Goal: Task Accomplishment & Management: Complete application form

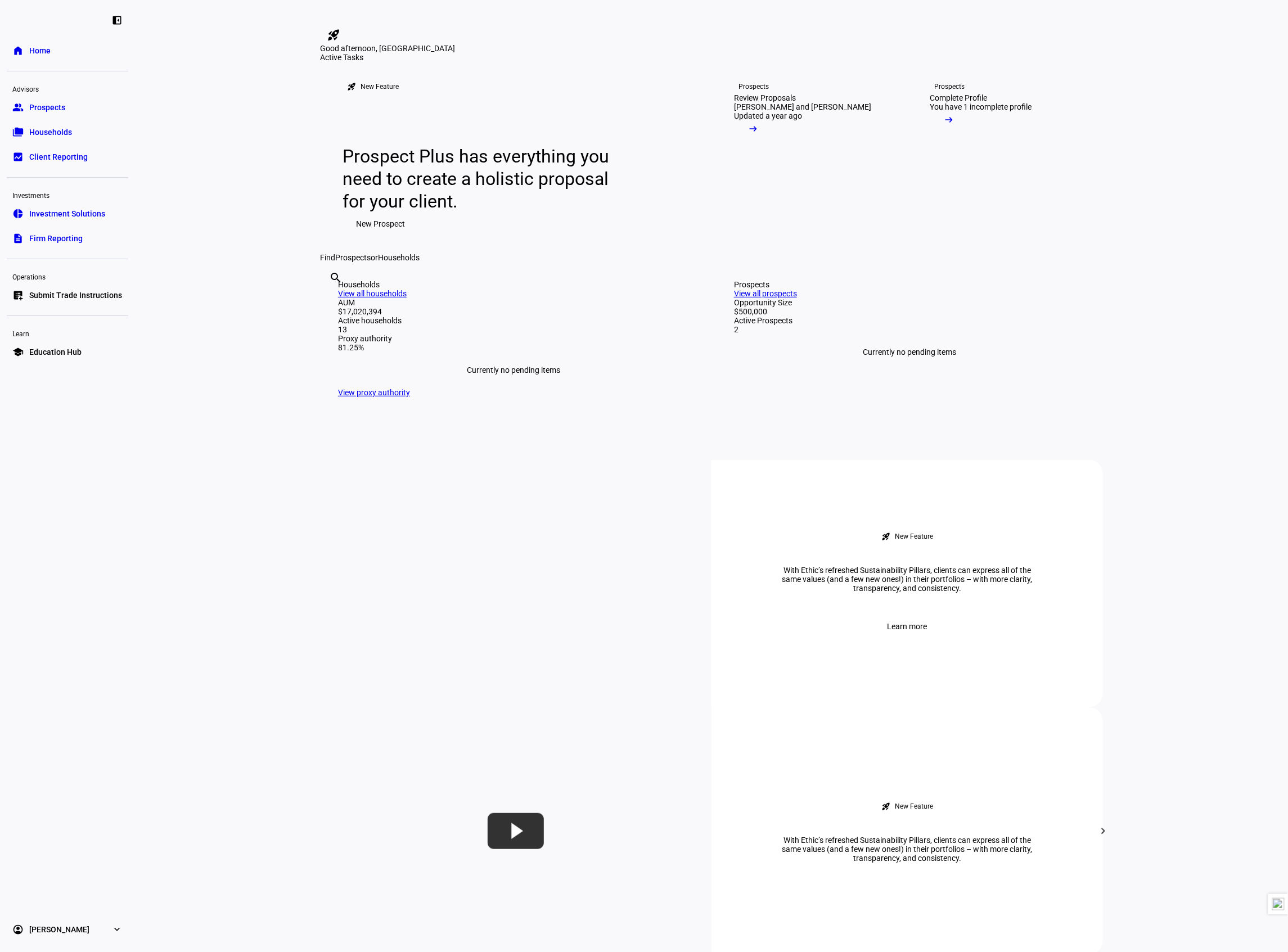
drag, startPoint x: 1418, startPoint y: 0, endPoint x: 754, endPoint y: 57, distance: 666.4
click at [754, 57] on div "rocket_launch Product Updates The latest features and improvements Powered by L…" at bounding box center [711, 948] width 783 height 1869
click at [331, 300] on input "text" at bounding box center [330, 293] width 2 height 14
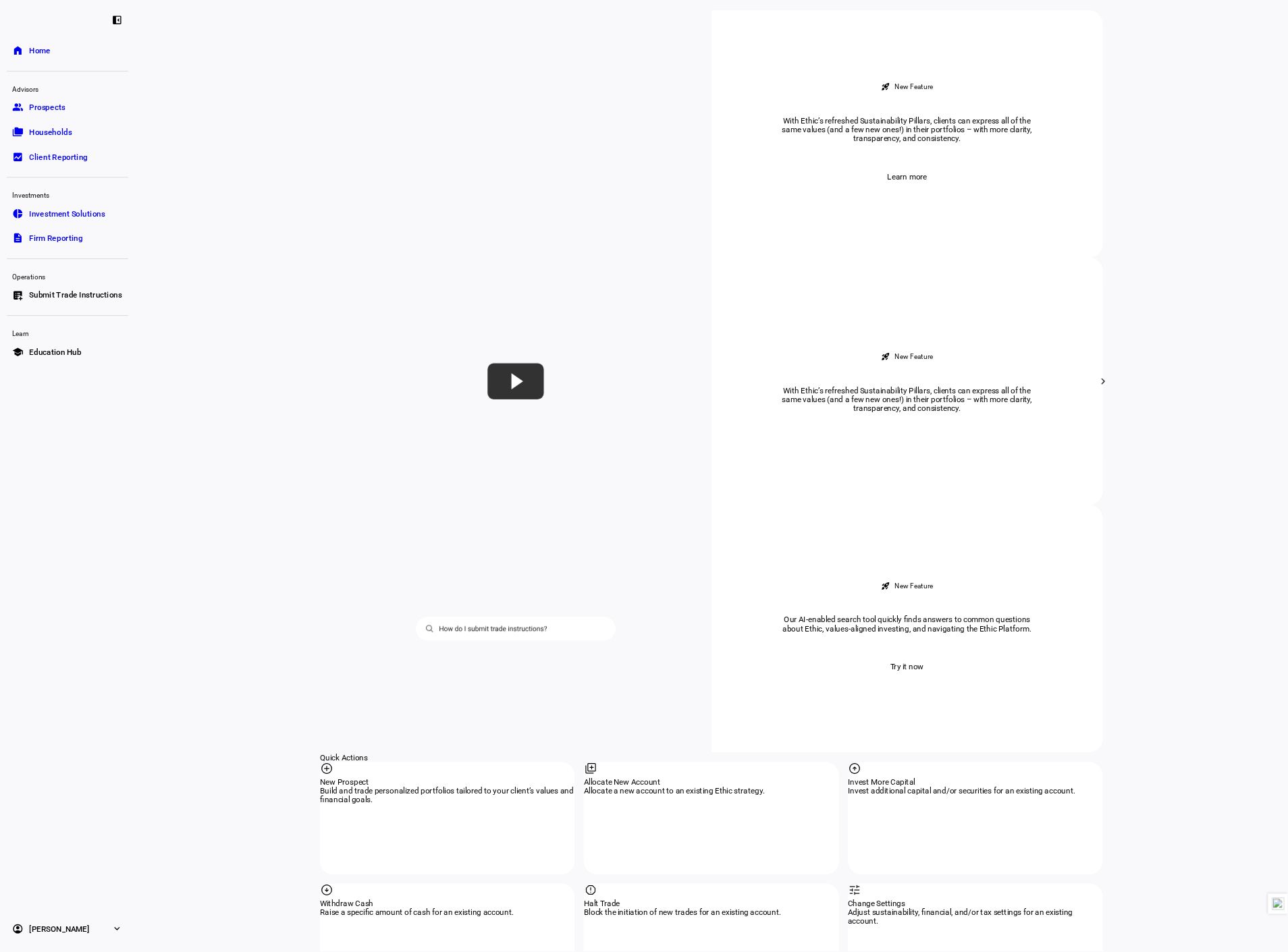
scroll to position [809, 0]
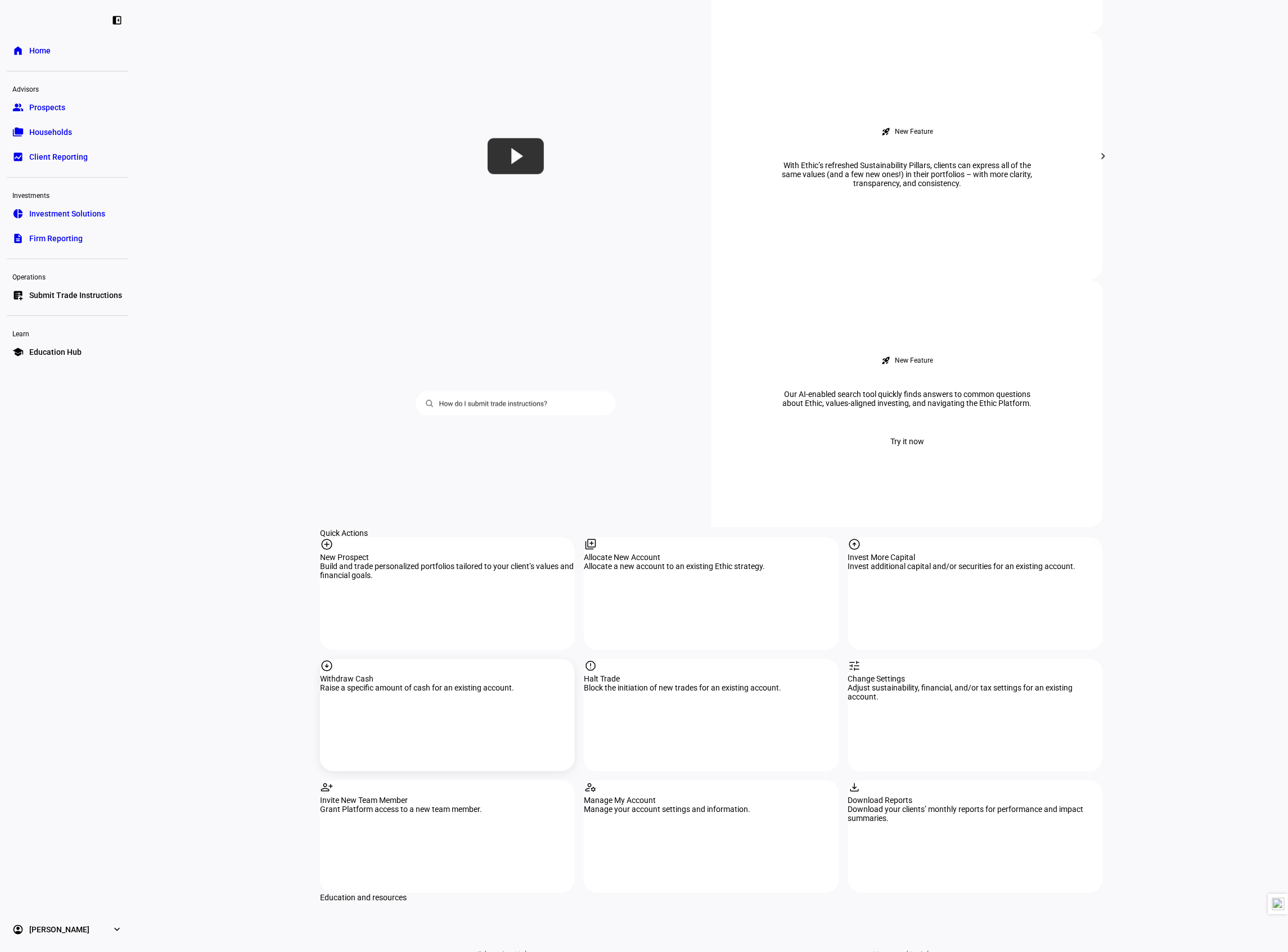
click at [502, 659] on div "arrow_circle_down" at bounding box center [447, 666] width 255 height 15
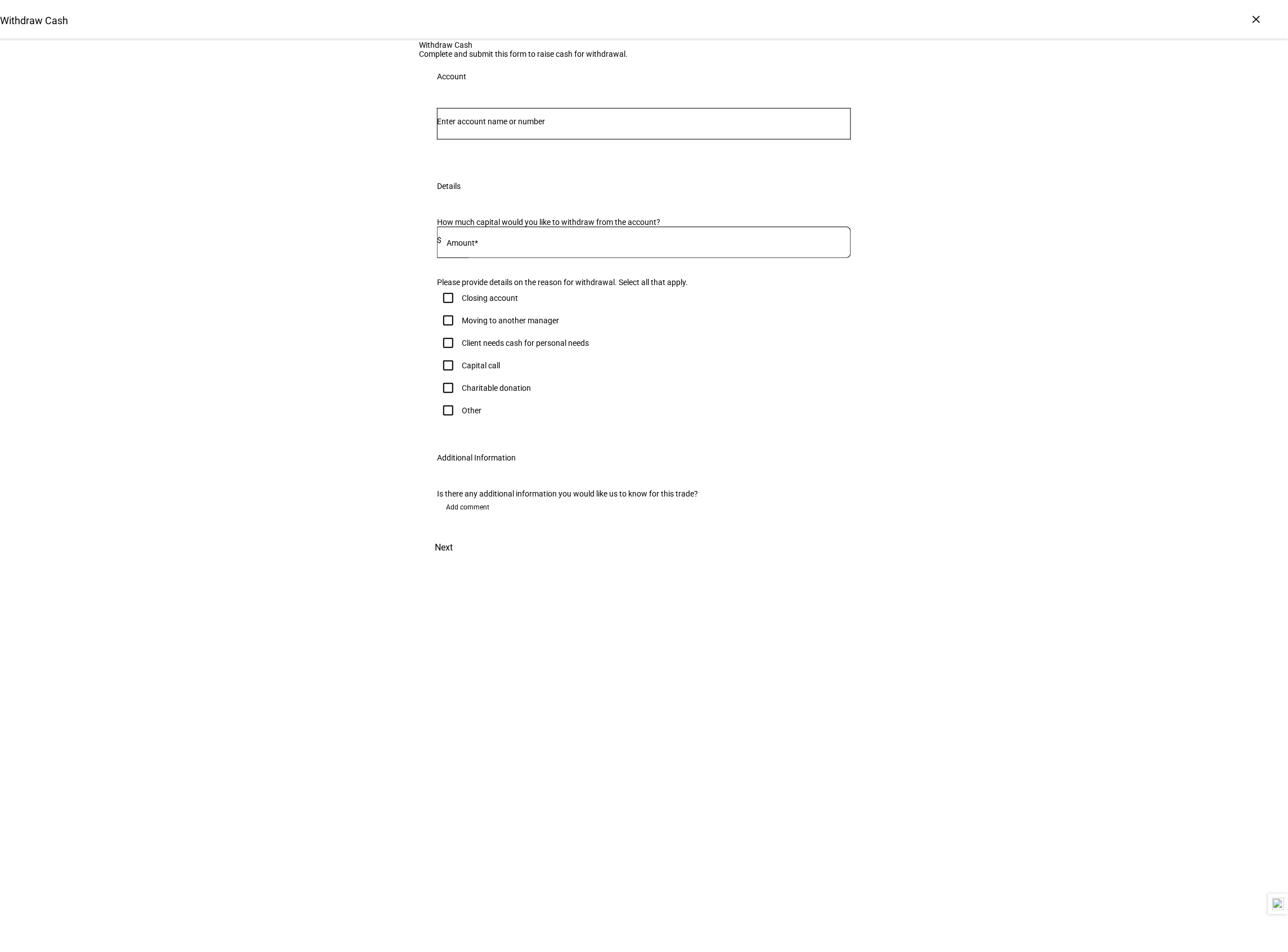
click at [501, 126] on input "Number" at bounding box center [644, 122] width 414 height 9
type input "[PERSON_NAME]"
click at [498, 282] on span "[PERSON_NAME]" at bounding box center [639, 269] width 412 height 27
click at [519, 292] on mark "[PERSON_NAME]" at bounding box center [552, 293] width 68 height 11
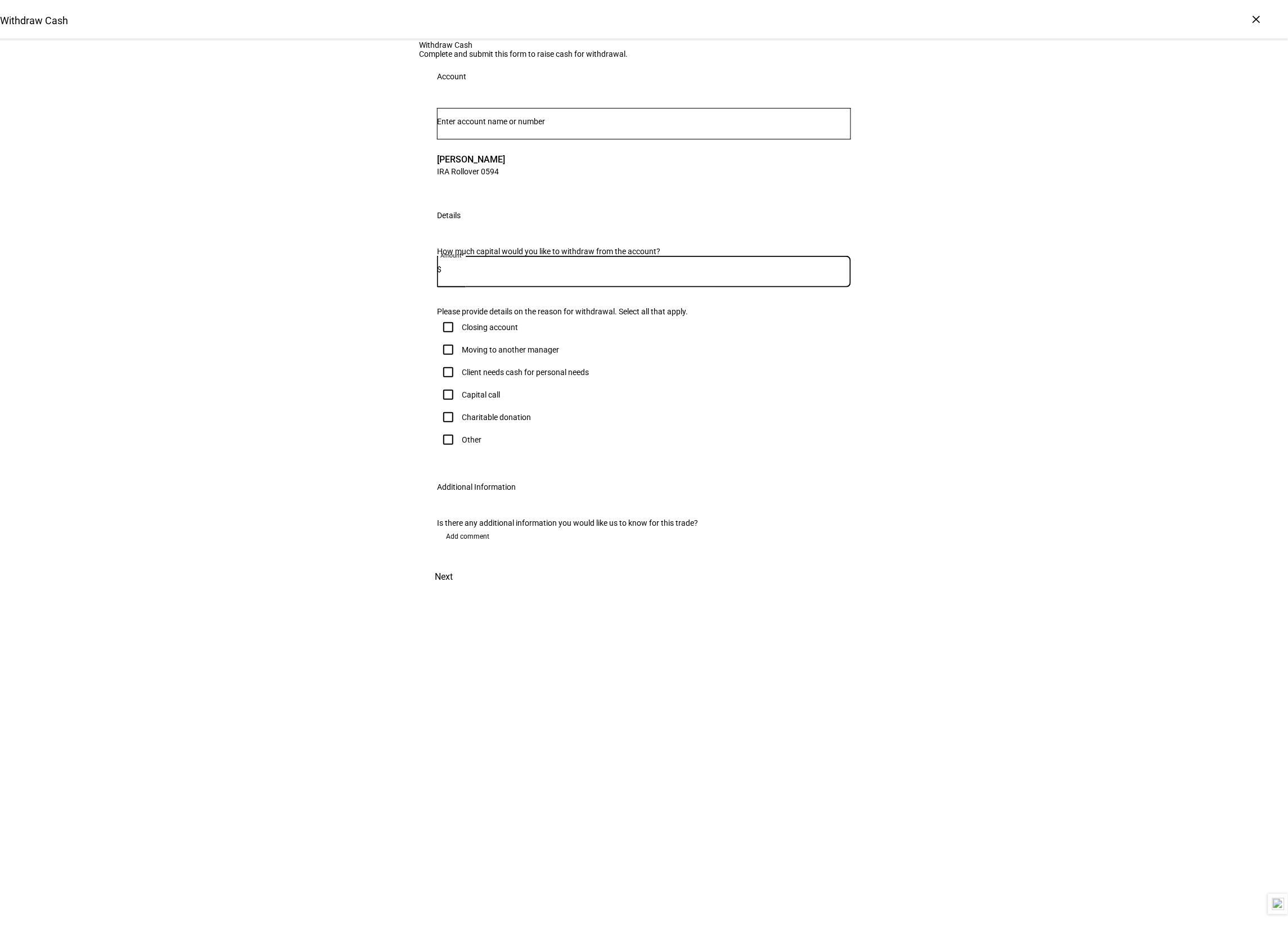
click at [532, 274] on input at bounding box center [646, 270] width 410 height 9
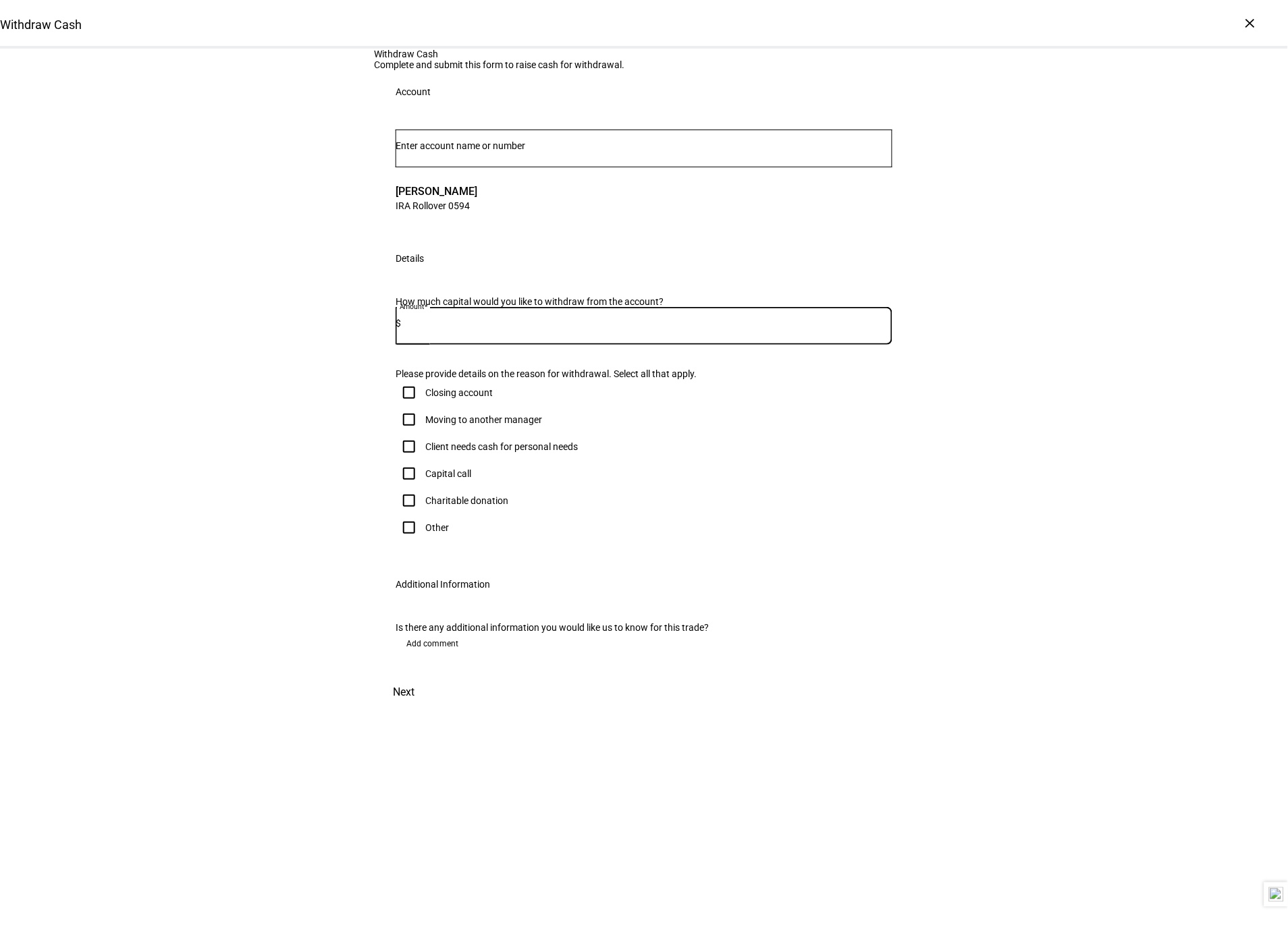
drag, startPoint x: 1436, startPoint y: 1, endPoint x: 738, endPoint y: 479, distance: 846.0
click at [738, 345] on div at bounding box center [646, 326] width 491 height 38
type input "10,000"
drag, startPoint x: 409, startPoint y: 698, endPoint x: 420, endPoint y: 698, distance: 11.0
click at [409, 541] on input "Other" at bounding box center [409, 527] width 27 height 27
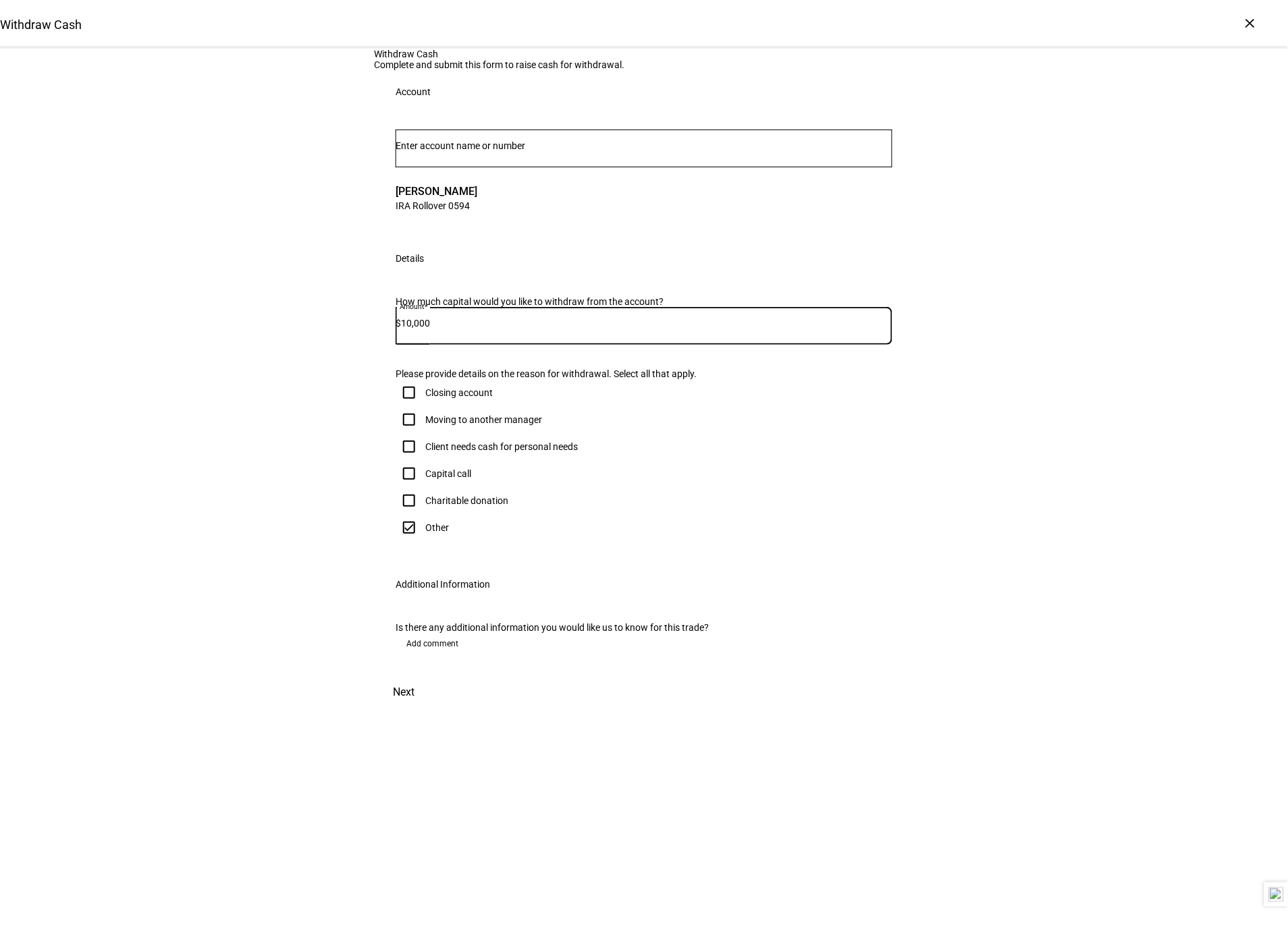
checkbox input "true"
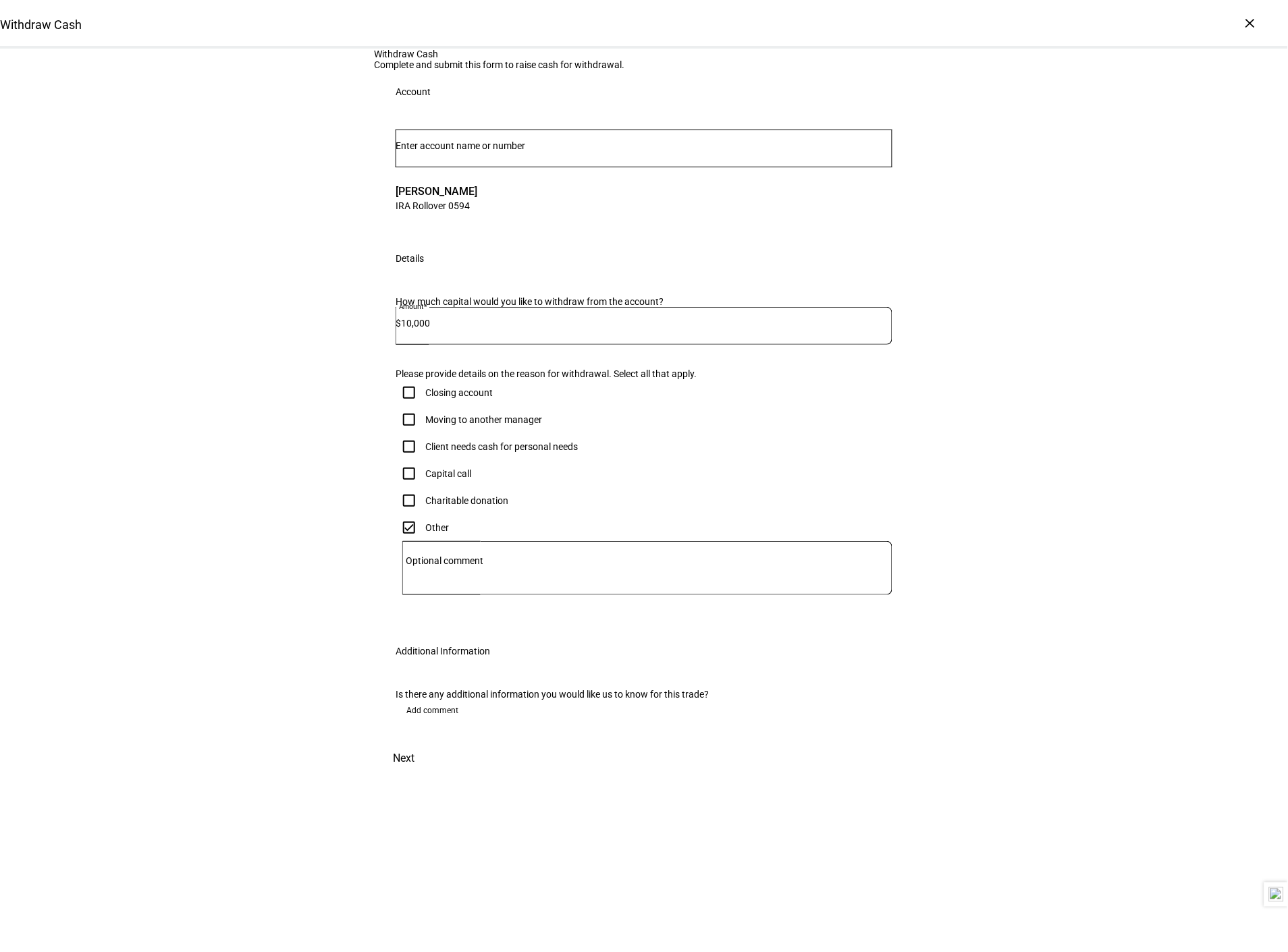
click at [511, 585] on textarea "Optional comment" at bounding box center [647, 567] width 490 height 32
type textarea "o"
type textarea "[PERSON_NAME] conversion"
click at [415, 775] on span "Next" at bounding box center [404, 759] width 22 height 32
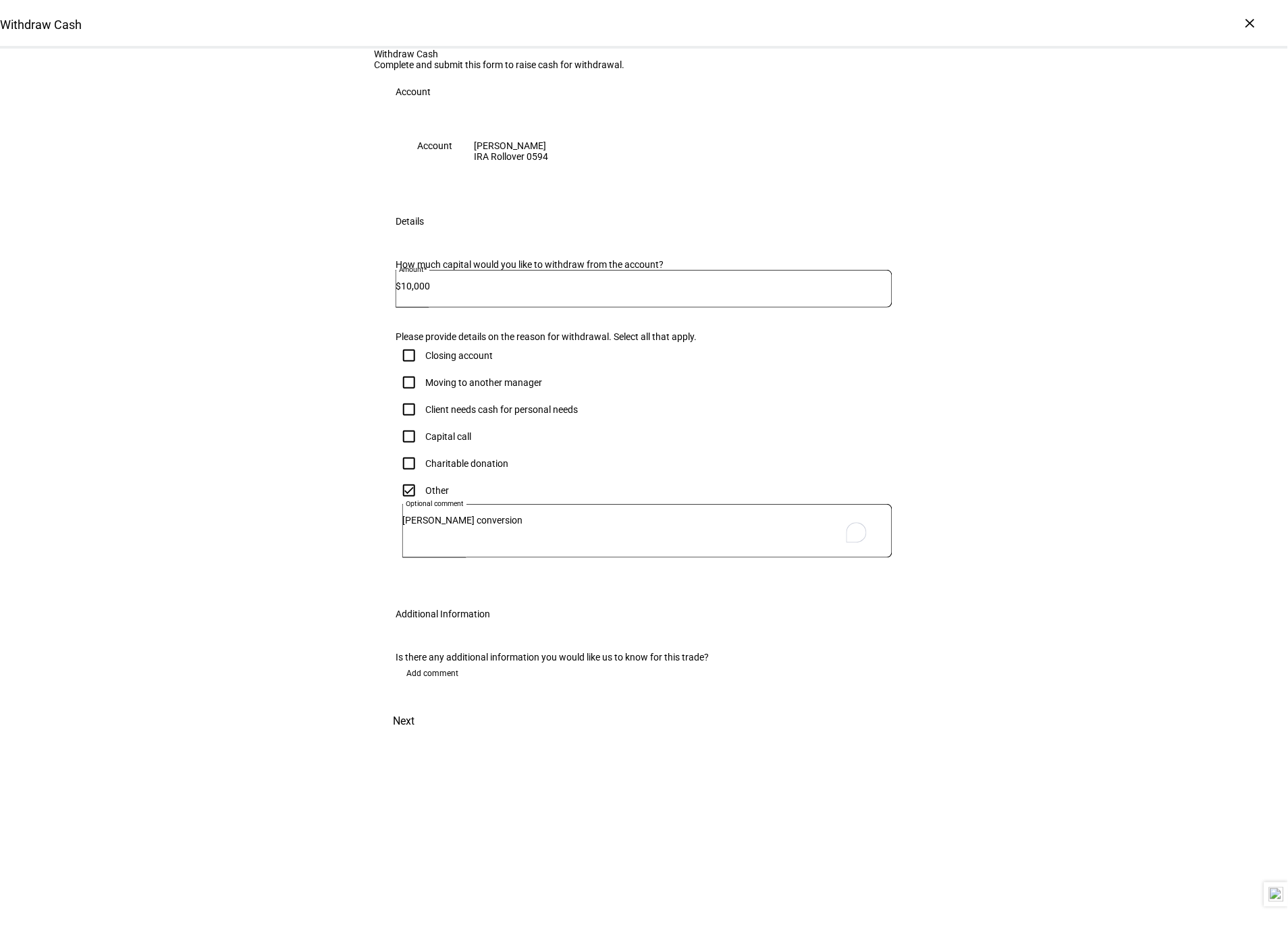
scroll to position [0, 0]
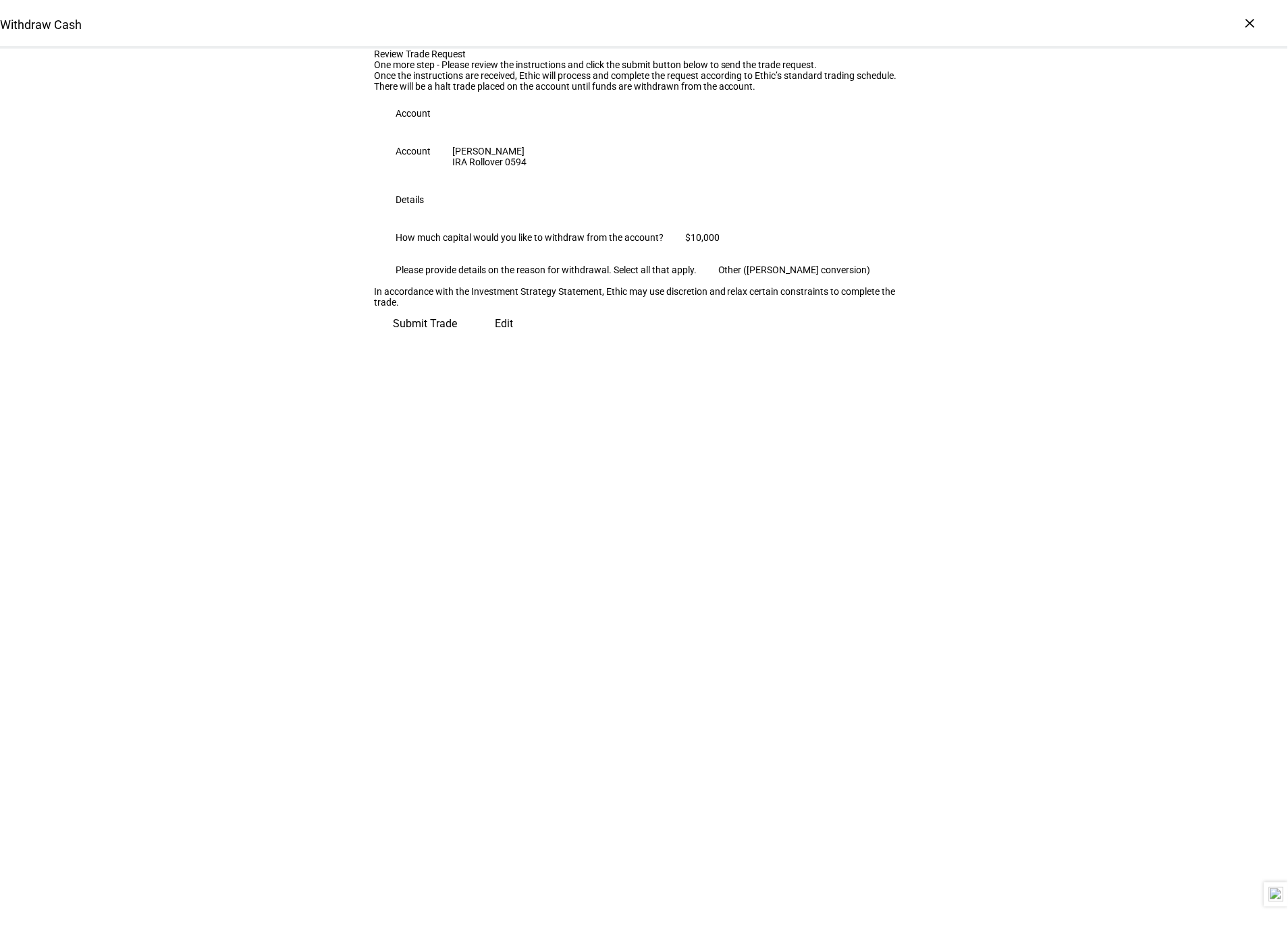
drag, startPoint x: 831, startPoint y: 596, endPoint x: 831, endPoint y: 589, distance: 7.0
click at [457, 340] on span "Submit Trade" at bounding box center [425, 324] width 64 height 32
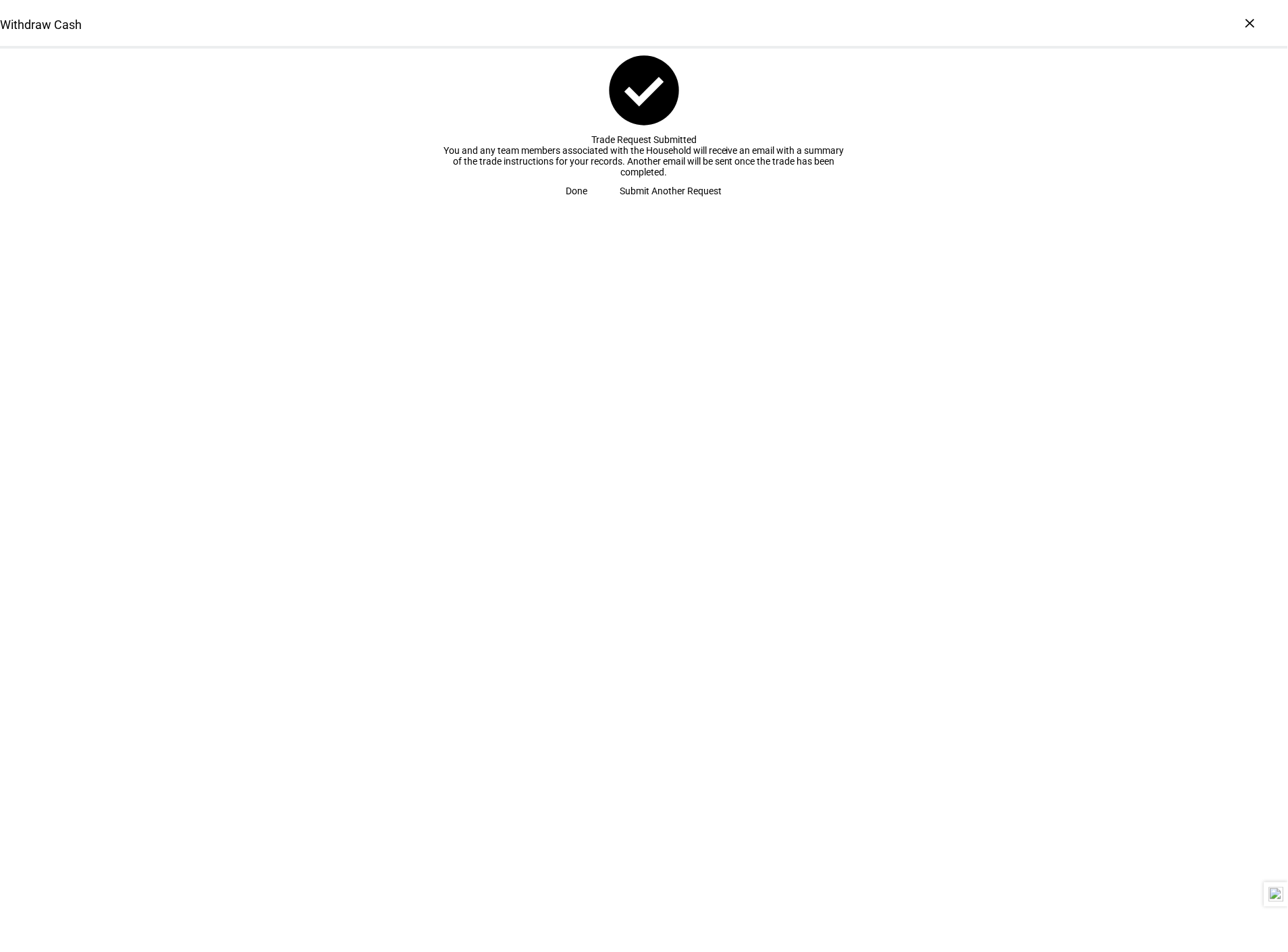
click at [604, 204] on span at bounding box center [576, 191] width 54 height 27
